Goal: Answer question/provide support

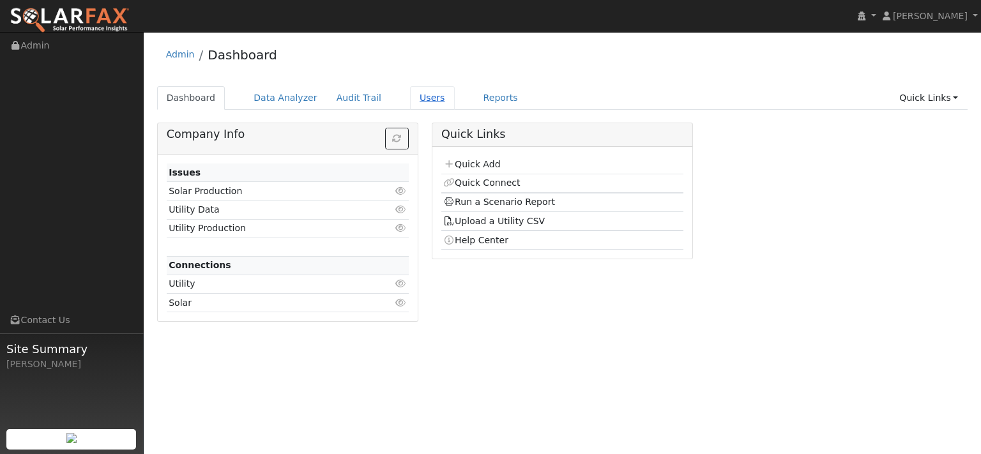
click at [455, 105] on link "Users" at bounding box center [432, 98] width 45 height 24
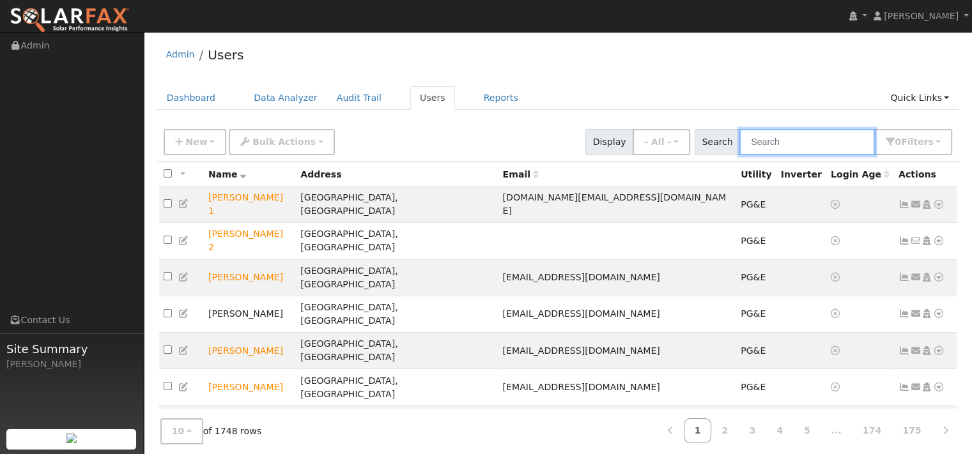
click at [739, 155] on input "text" at bounding box center [806, 142] width 135 height 26
click at [739, 149] on input "text" at bounding box center [806, 142] width 135 height 26
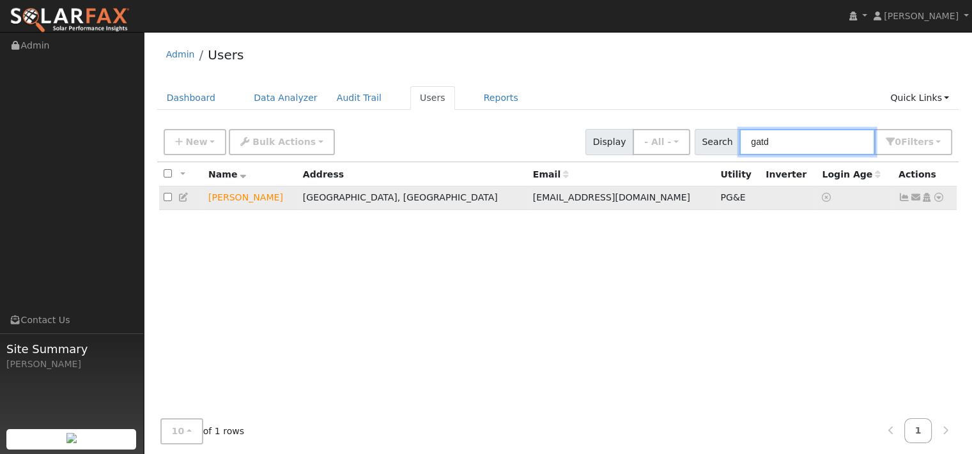
type input "gatd"
click at [933, 202] on icon at bounding box center [939, 197] width 12 height 9
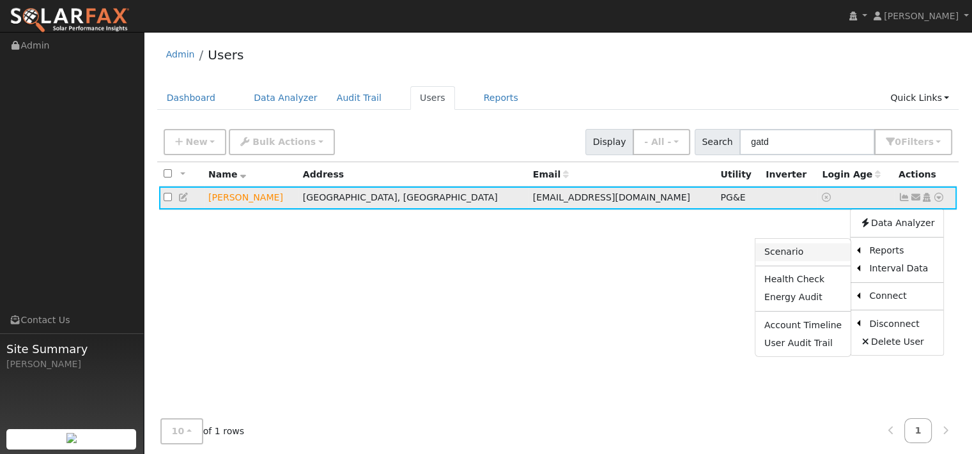
click at [755, 261] on link "Scenario" at bounding box center [802, 252] width 95 height 18
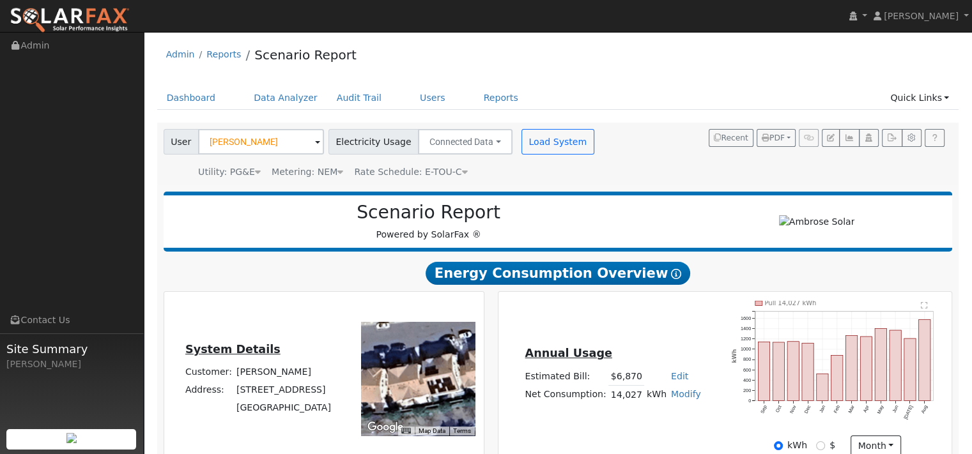
click at [343, 176] on icon at bounding box center [340, 171] width 6 height 9
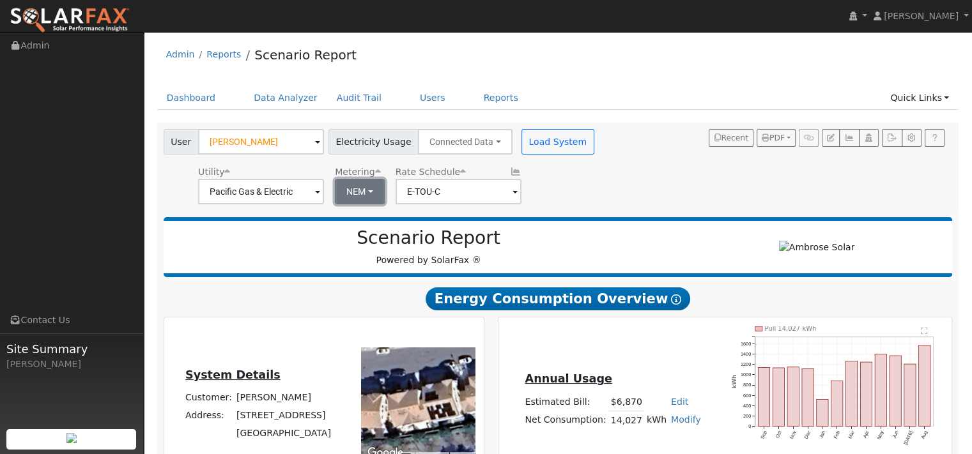
click at [385, 204] on button "NEM" at bounding box center [360, 192] width 50 height 26
click at [350, 204] on div "User John Gatdula Account Default Account Default Account 1367 Encore Drive, Fa…" at bounding box center [555, 165] width 789 height 80
click at [472, 204] on input "E-TOU-C" at bounding box center [458, 192] width 126 height 26
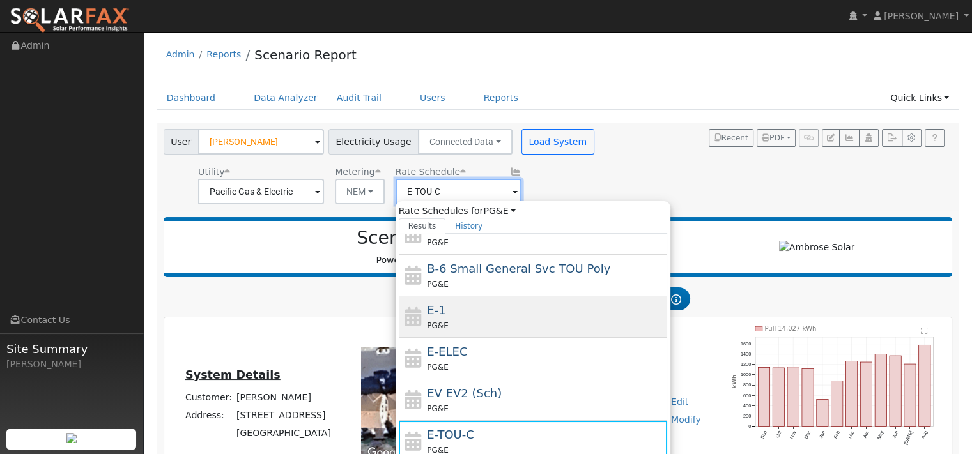
scroll to position [219, 0]
click at [482, 319] on div "PG&E" at bounding box center [545, 325] width 237 height 13
type input "E-1"
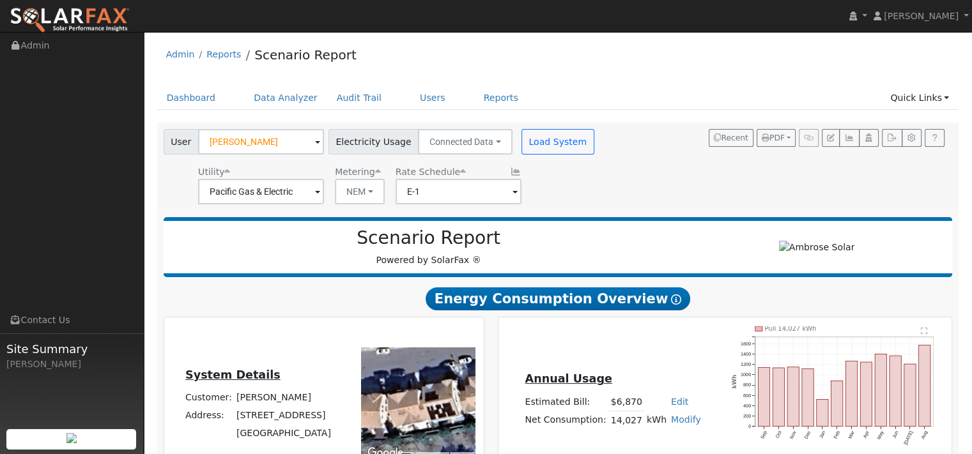
click at [452, 204] on div "User John Gatdula Account Default Account Default Account 1367 Encore Drive, Fa…" at bounding box center [555, 165] width 789 height 80
click at [385, 204] on button "NEM" at bounding box center [360, 192] width 50 height 26
click at [379, 234] on link "NEM" at bounding box center [400, 225] width 89 height 18
click at [500, 204] on div "User John Gatdula Account Default Account Default Account 1367 Encore Drive, Fa…" at bounding box center [555, 165] width 789 height 80
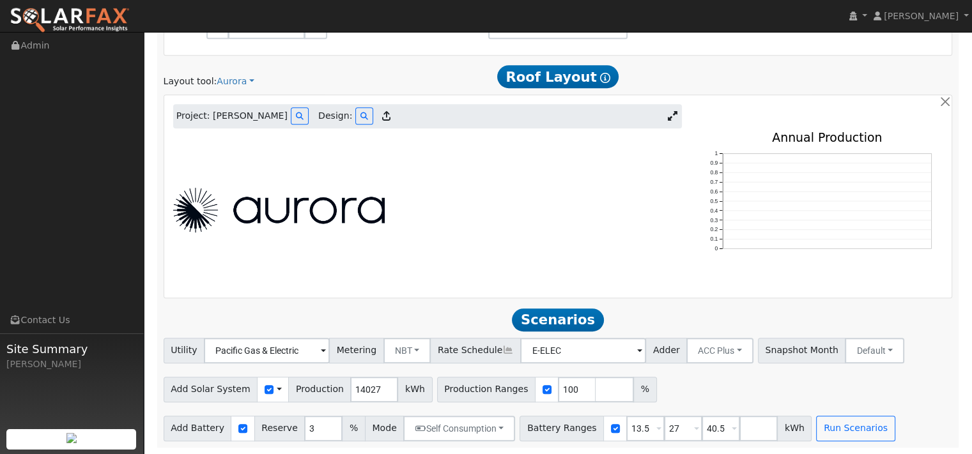
scroll to position [718, 0]
click at [368, 120] on icon at bounding box center [364, 116] width 8 height 8
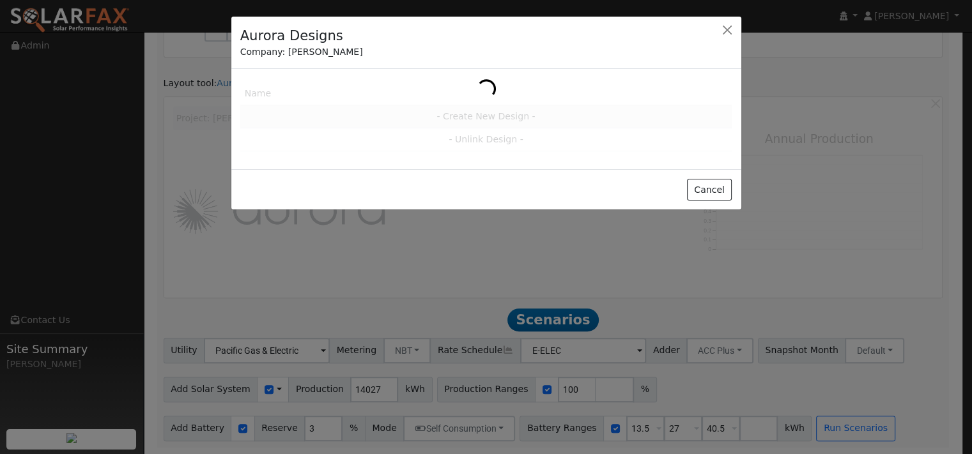
scroll to position [719, 0]
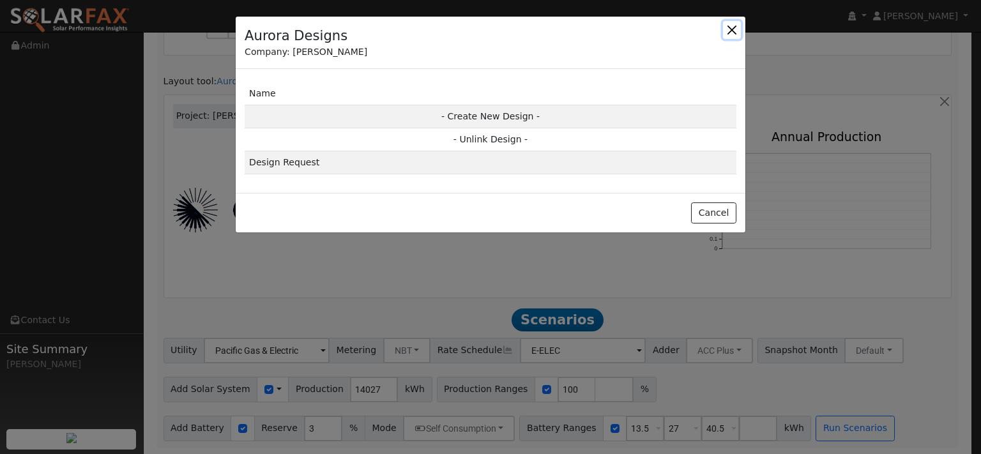
click at [730, 39] on button "button" at bounding box center [732, 30] width 18 height 18
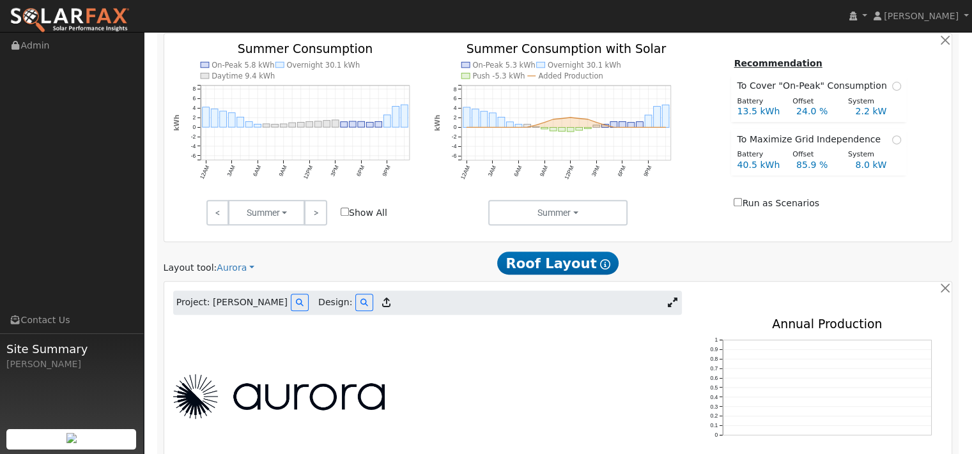
scroll to position [664, 0]
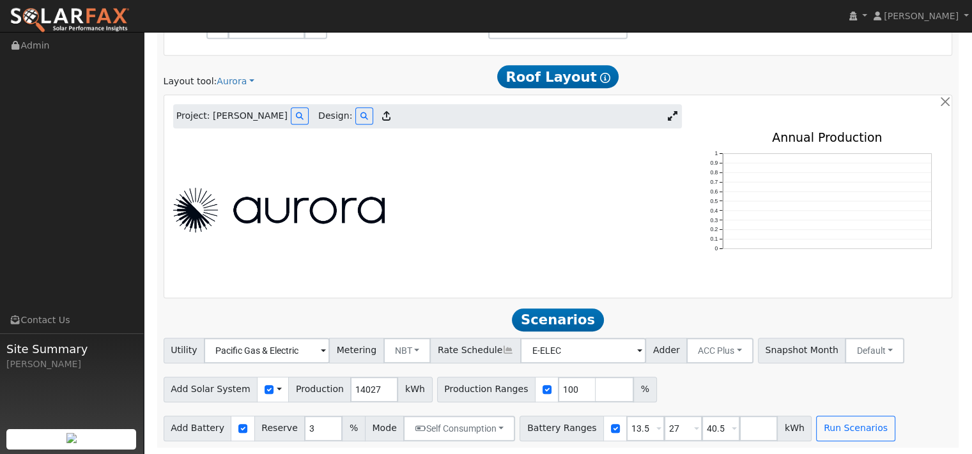
click at [314, 247] on div at bounding box center [427, 210] width 522 height 157
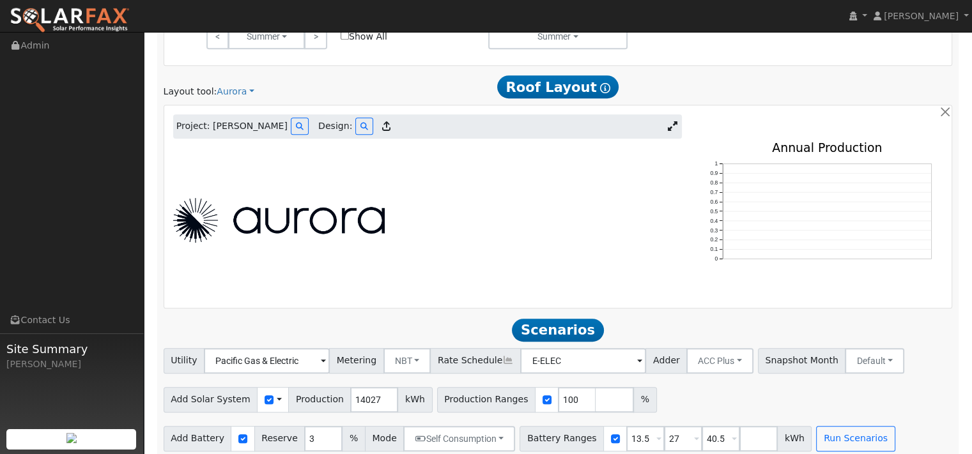
scroll to position [628, 0]
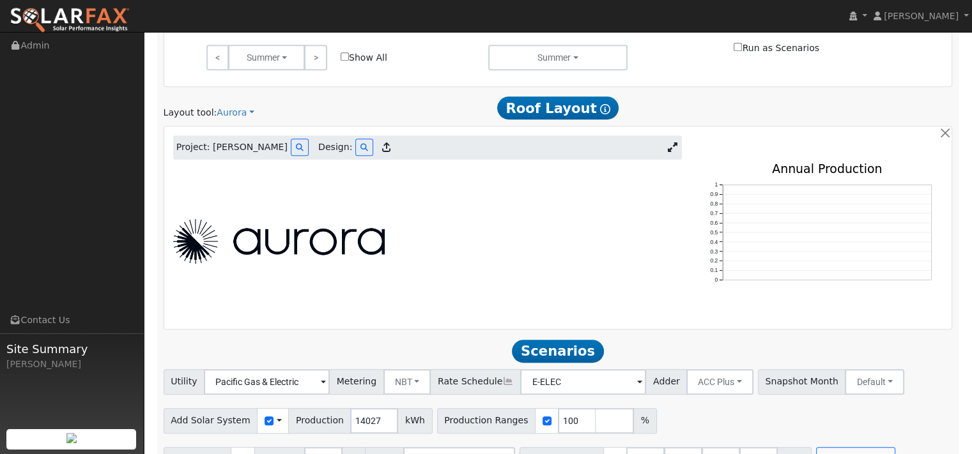
click at [337, 154] on span "Design:" at bounding box center [335, 147] width 34 height 13
click at [293, 156] on button at bounding box center [300, 147] width 18 height 17
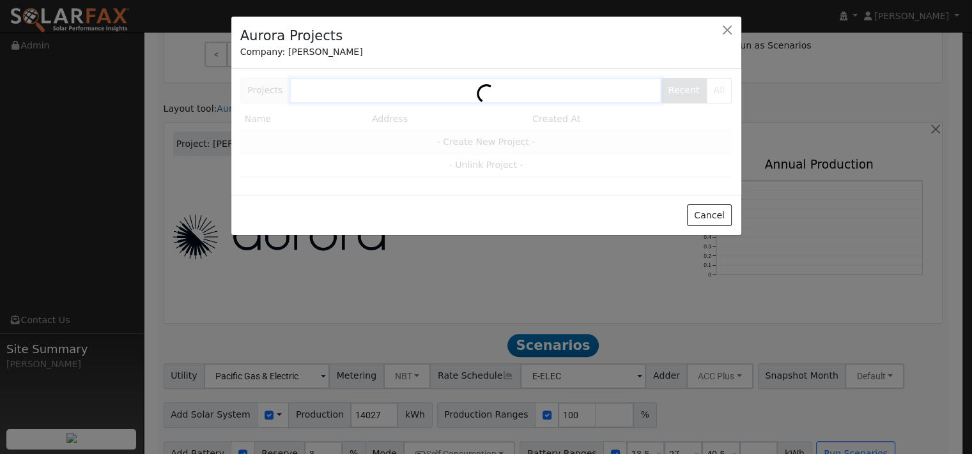
scroll to position [630, 0]
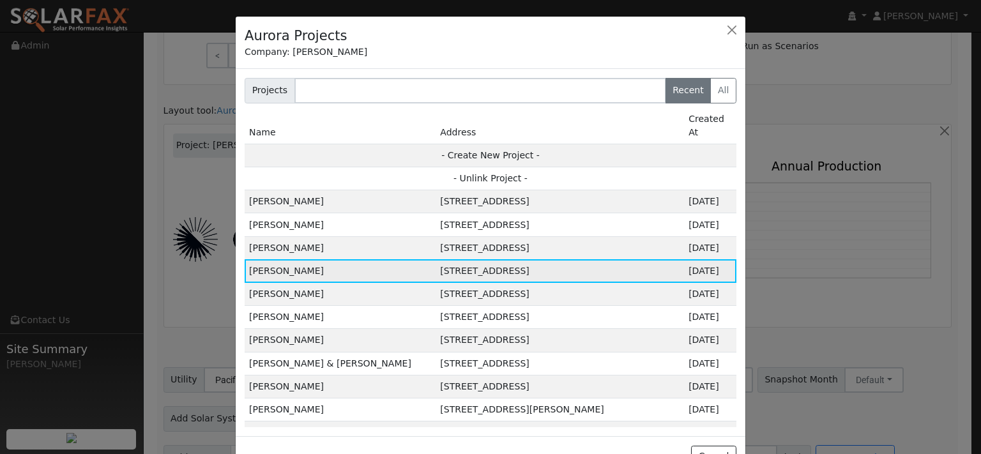
click at [284, 282] on td "[PERSON_NAME]" at bounding box center [340, 270] width 191 height 23
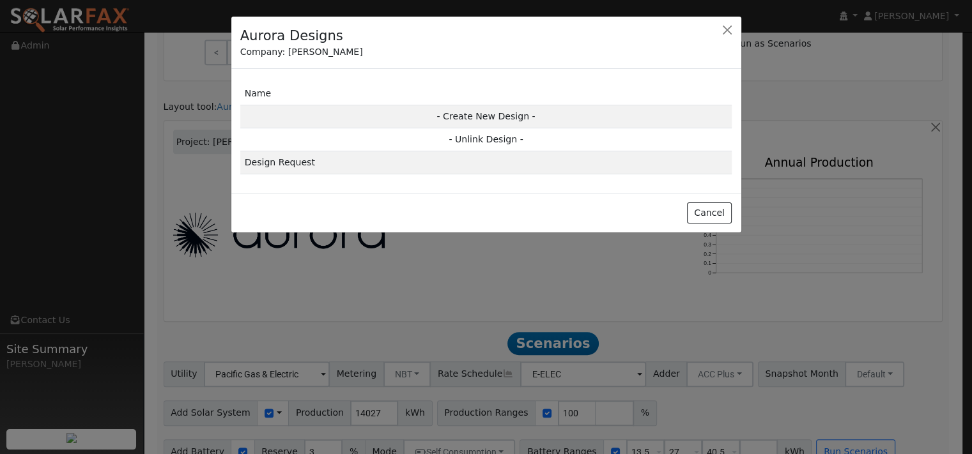
scroll to position [632, 0]
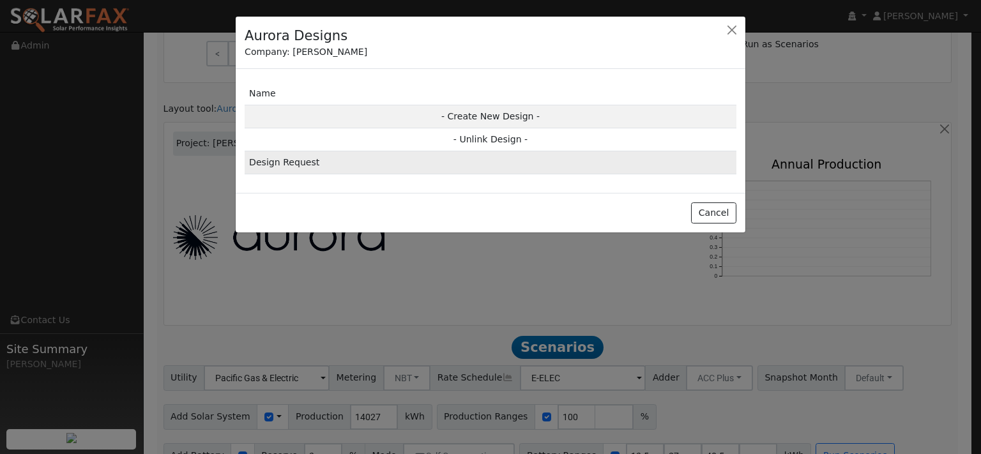
click at [290, 174] on td "Design Request" at bounding box center [491, 162] width 492 height 23
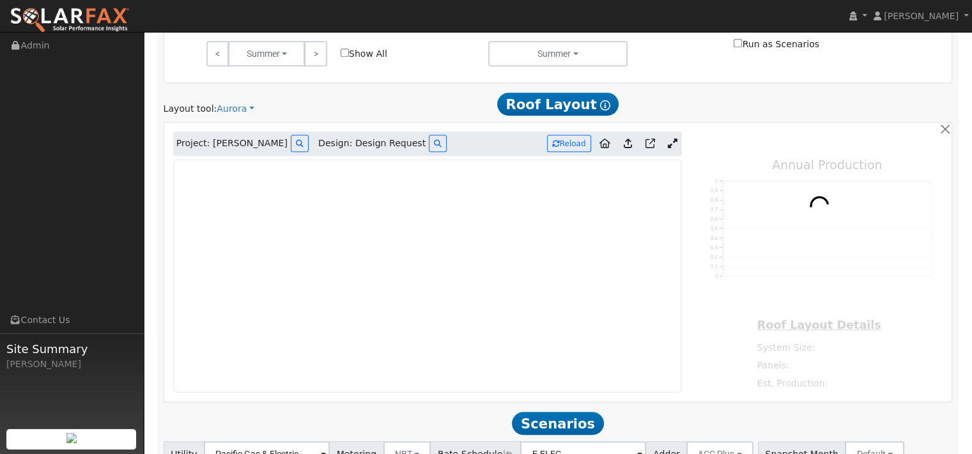
type input "13694"
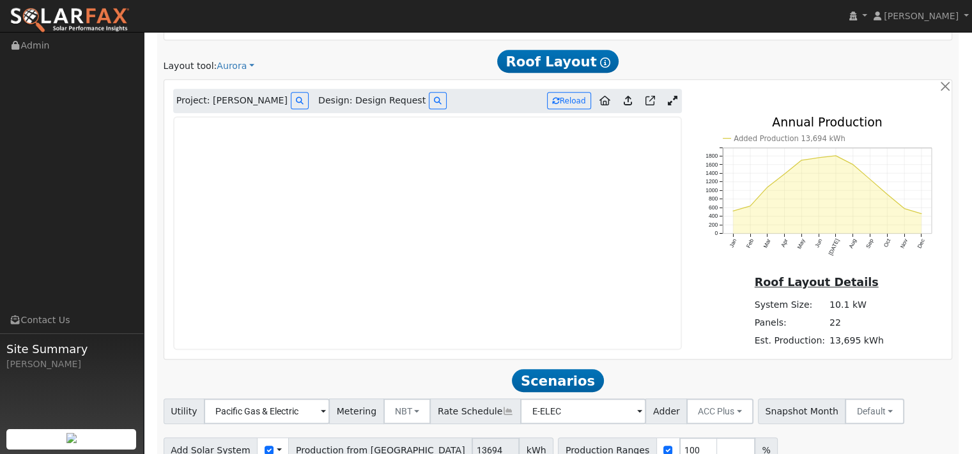
scroll to position [696, 0]
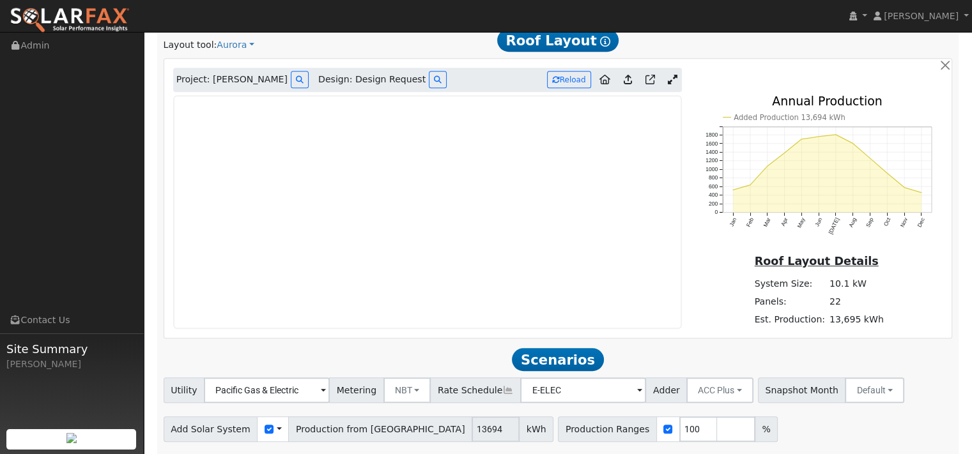
click at [624, 84] on icon at bounding box center [628, 80] width 8 height 10
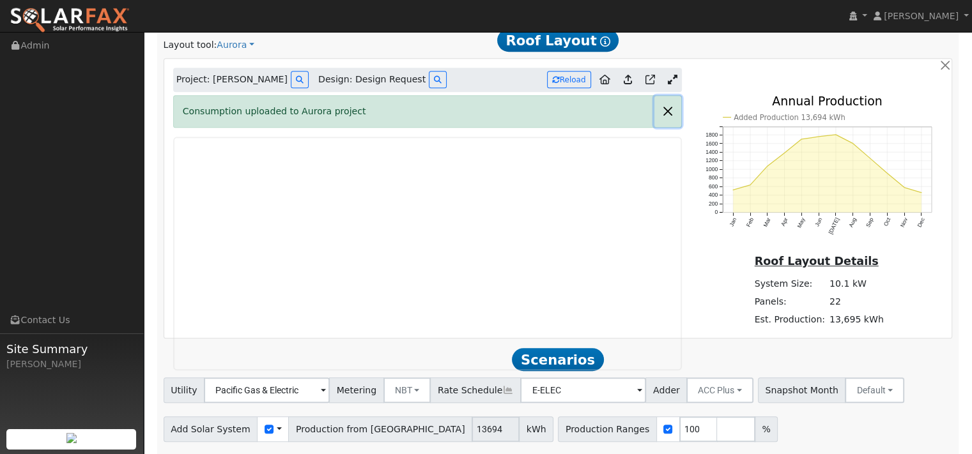
click at [659, 127] on button "button" at bounding box center [667, 111] width 27 height 31
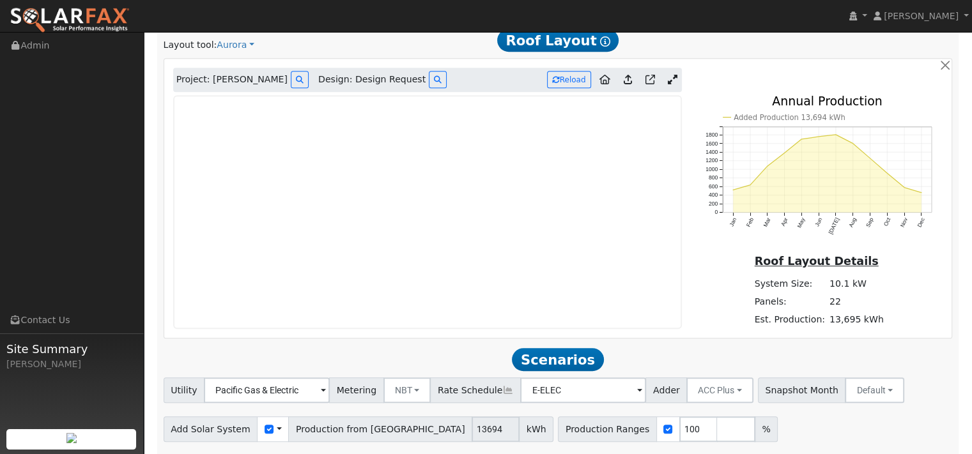
click at [670, 84] on icon at bounding box center [673, 80] width 10 height 10
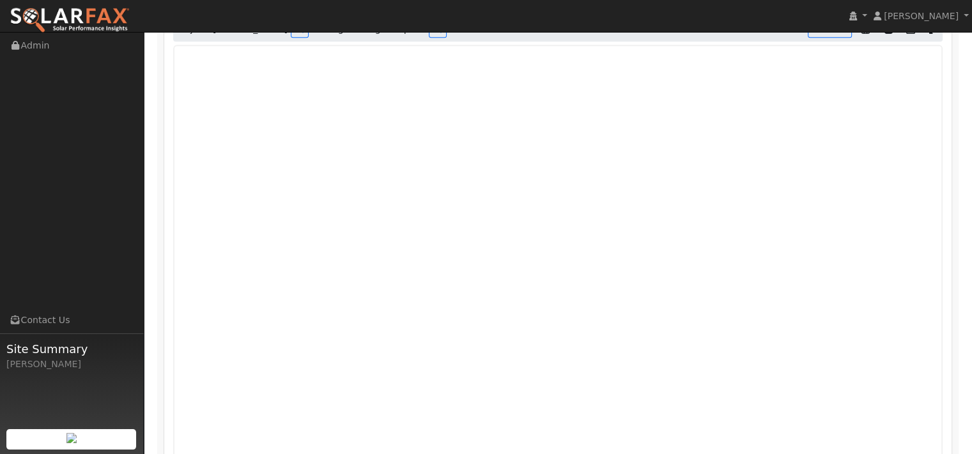
scroll to position [767, 0]
